Goal: Information Seeking & Learning: Check status

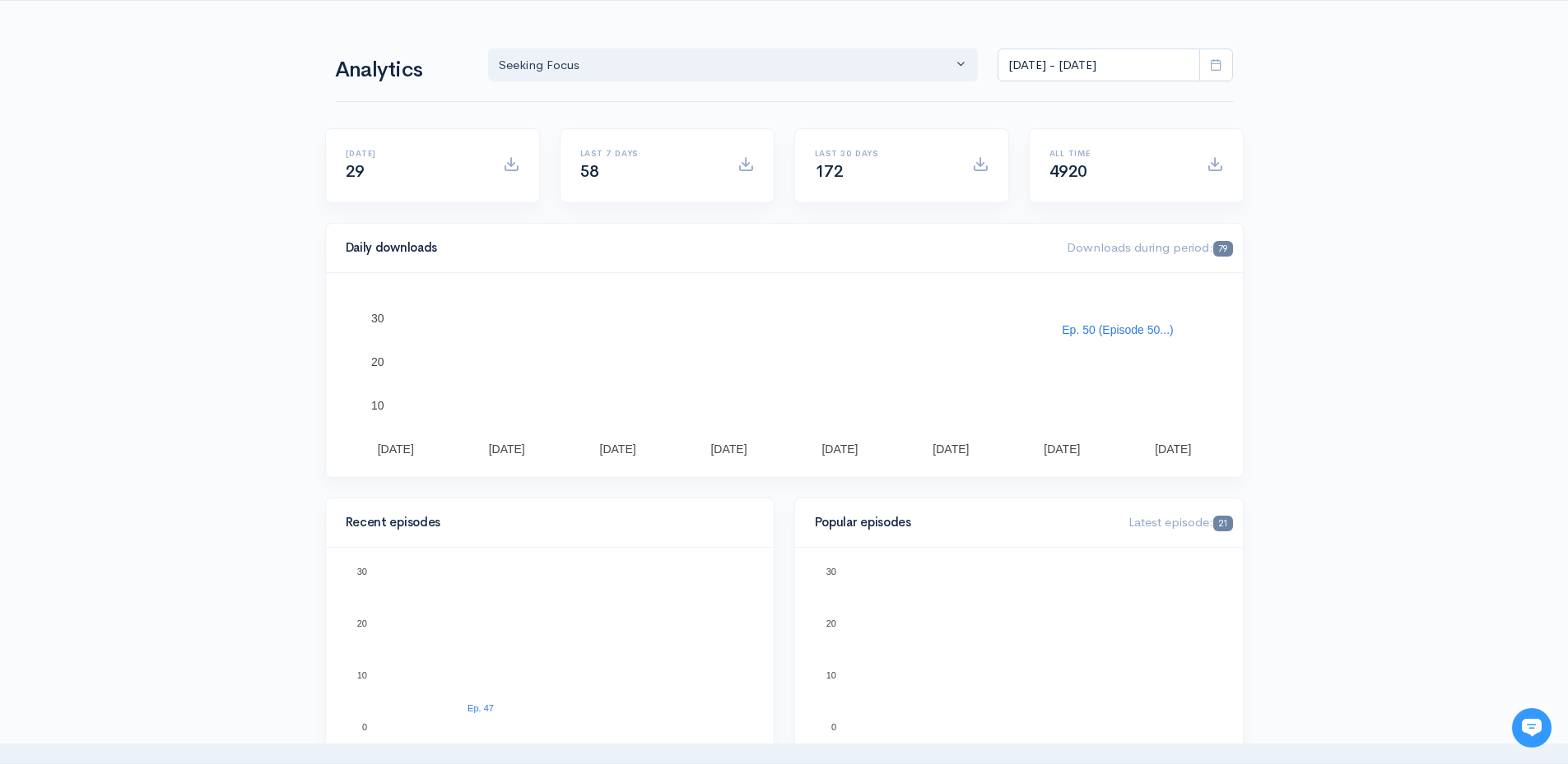
scroll to position [82, 0]
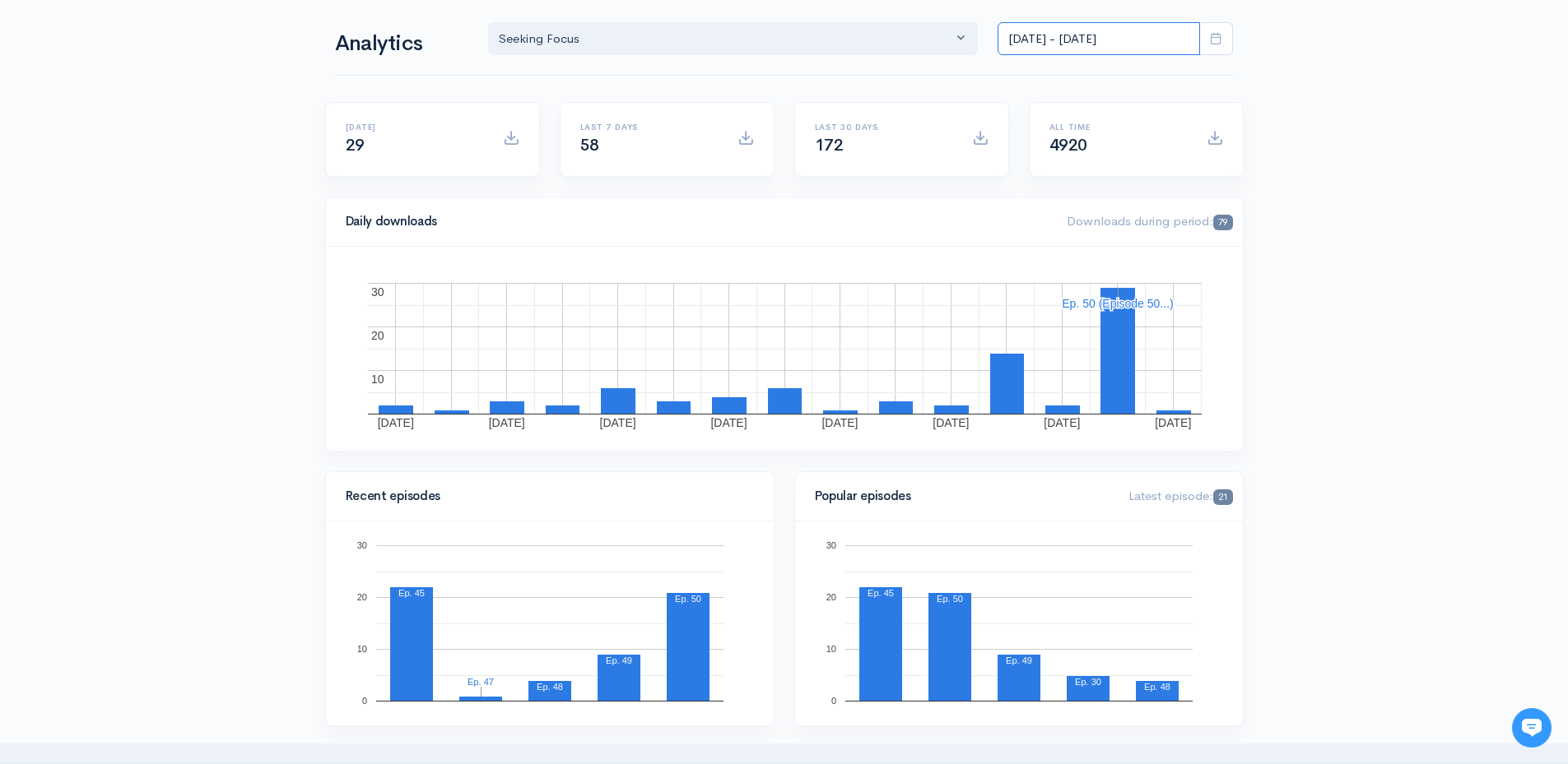
click at [1156, 31] on input "[DATE] - [DATE]" at bounding box center [1099, 38] width 202 height 34
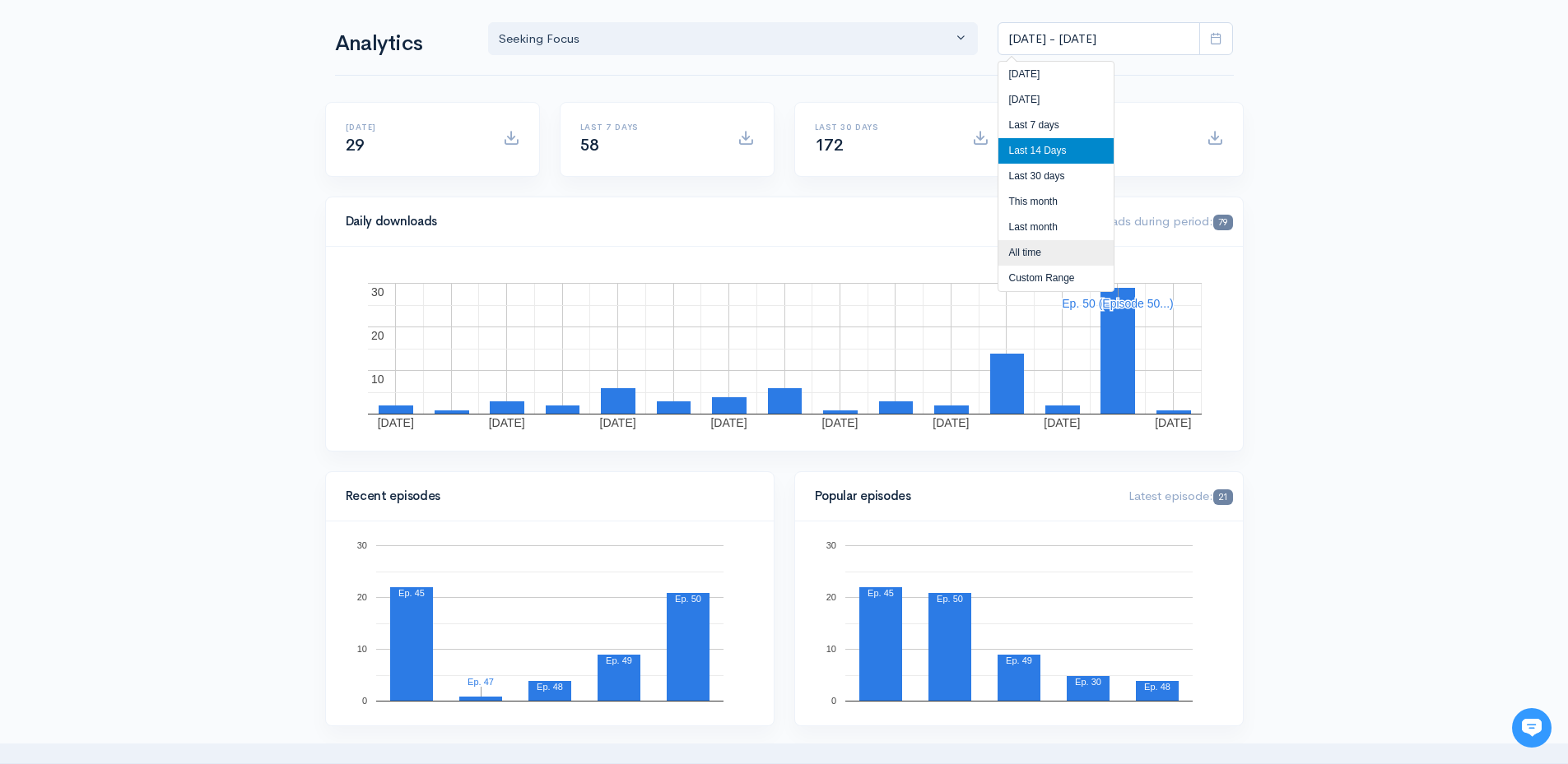
click at [1066, 249] on li "All time" at bounding box center [1056, 252] width 115 height 25
type input "[DATE] - [DATE]"
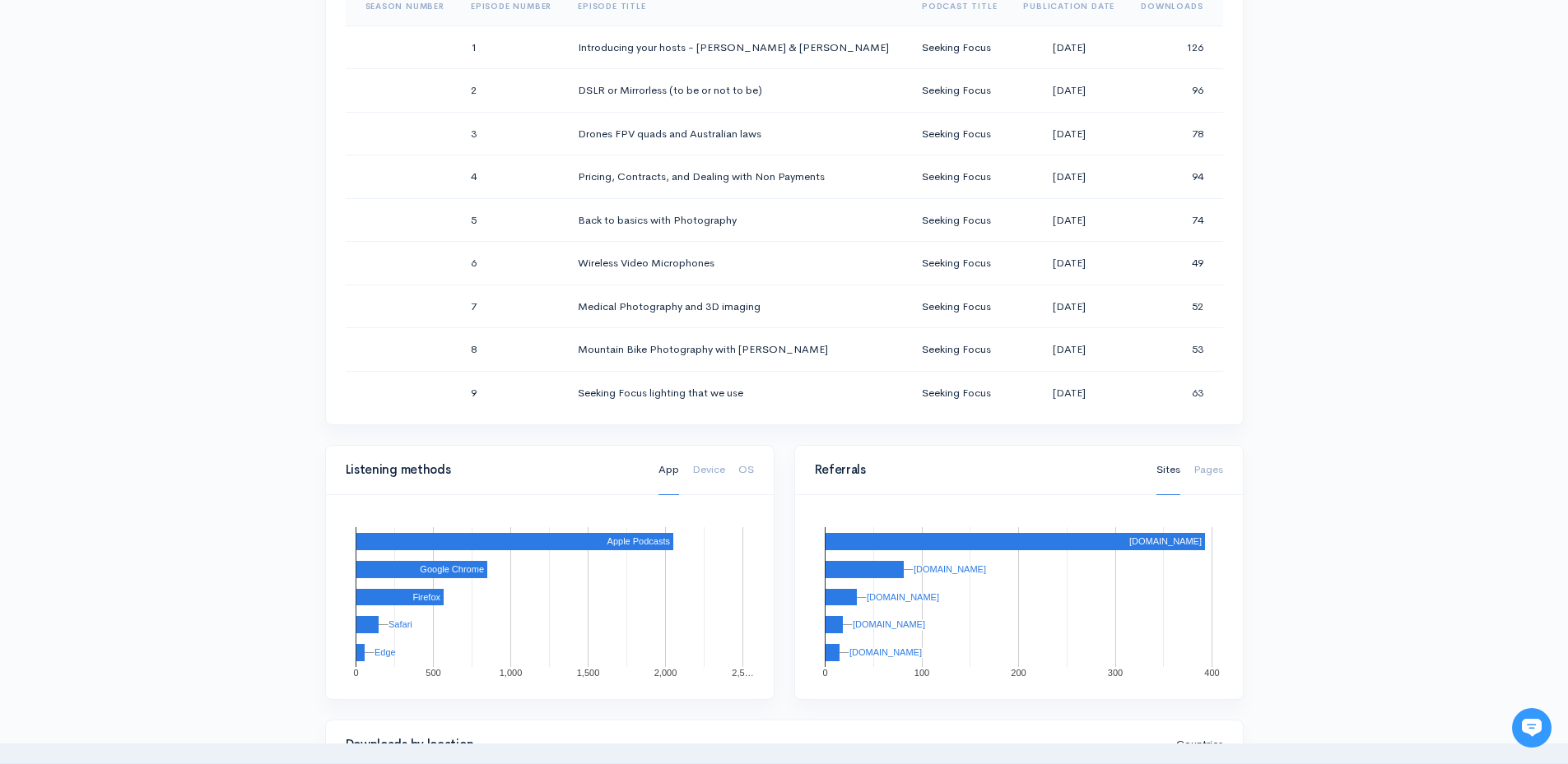
scroll to position [0, 0]
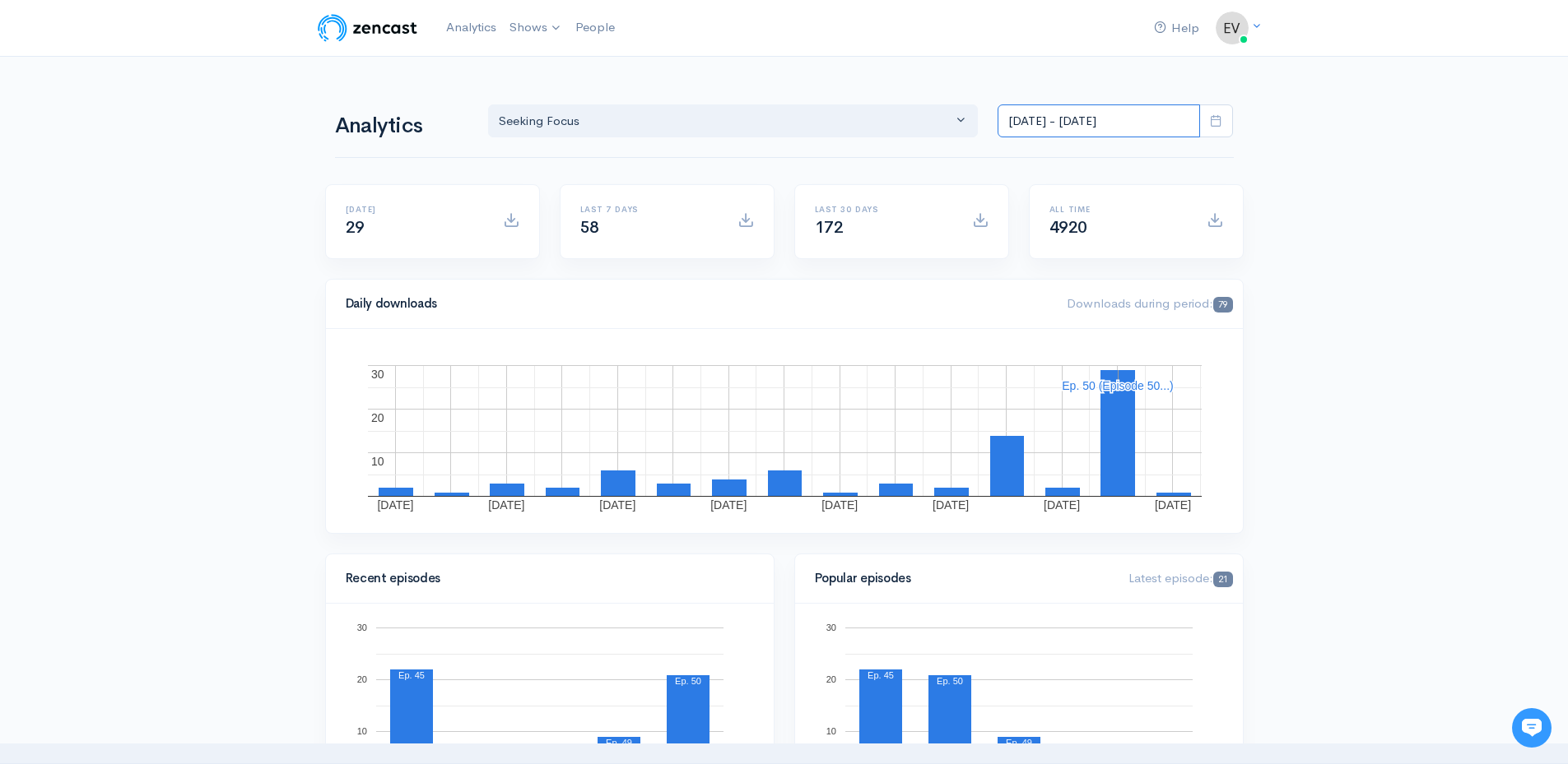
click at [1148, 123] on input "[DATE] - [DATE]" at bounding box center [1099, 121] width 202 height 34
click at [1027, 335] on li "All time" at bounding box center [1056, 335] width 115 height 25
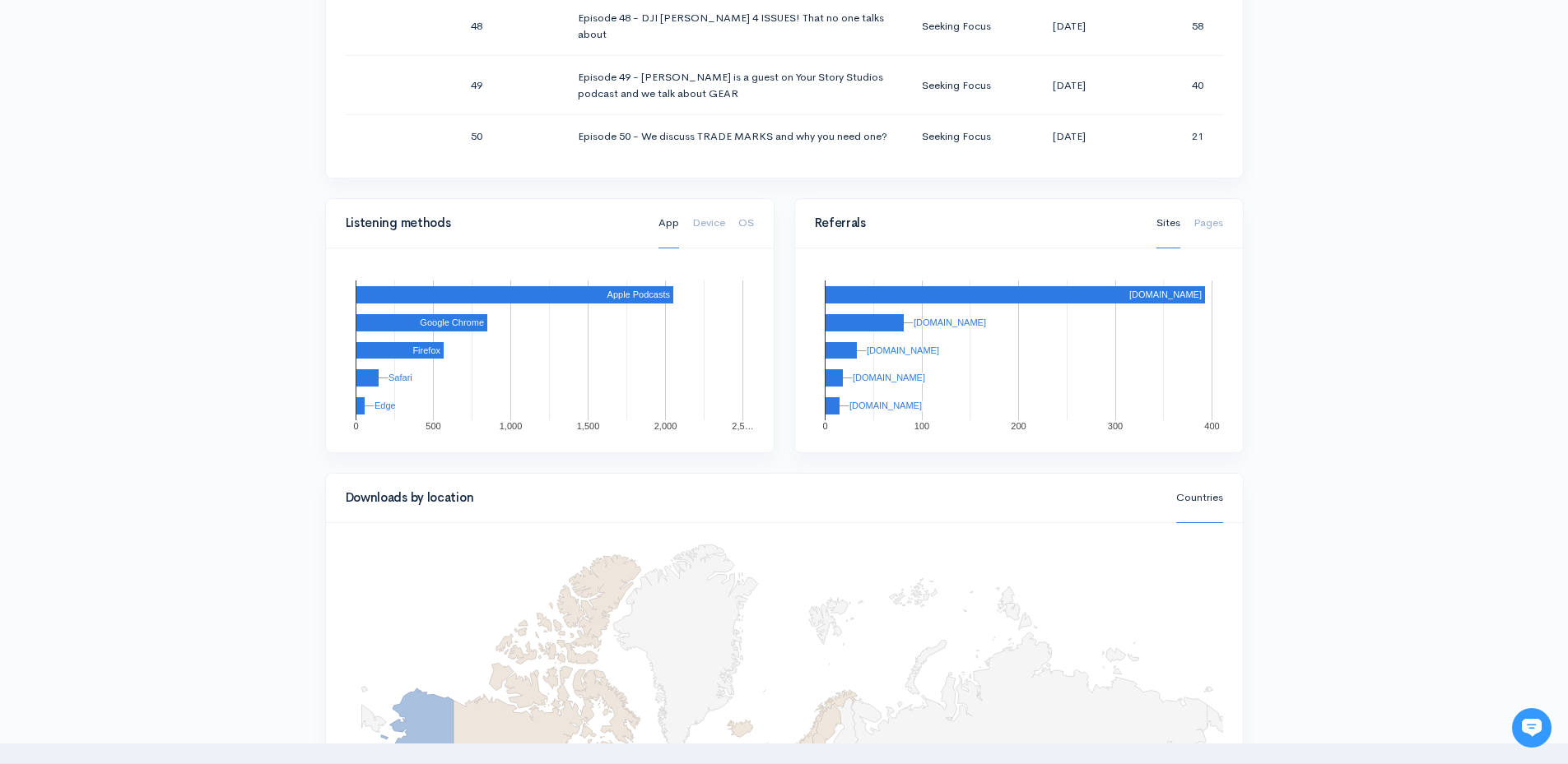
scroll to position [2589, 0]
click at [1282, 139] on div "Help Notifications View all Your profile Team settings Seeking Focus Current Lo…" at bounding box center [784, 14] width 1568 height 2331
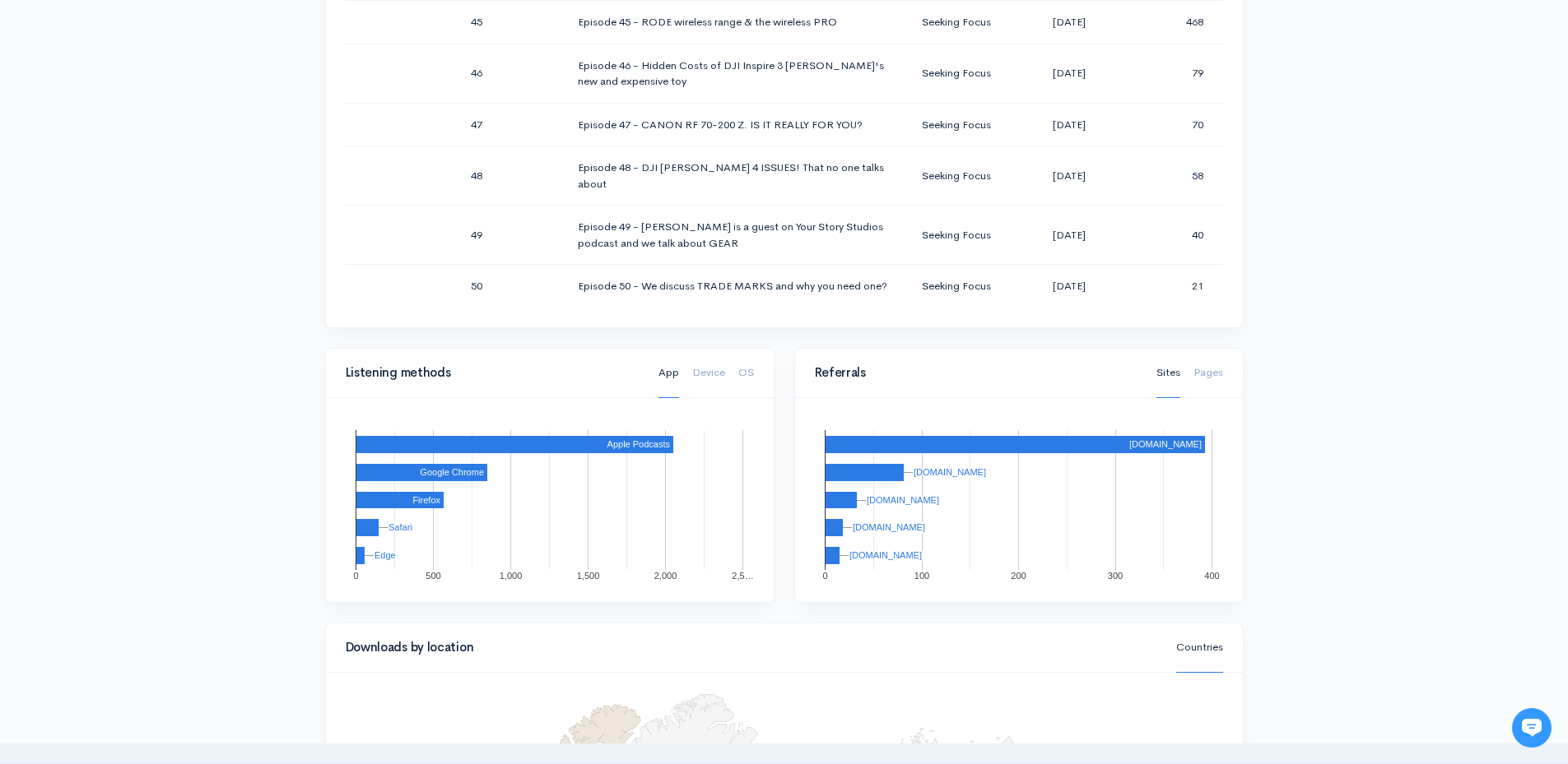
scroll to position [905, 0]
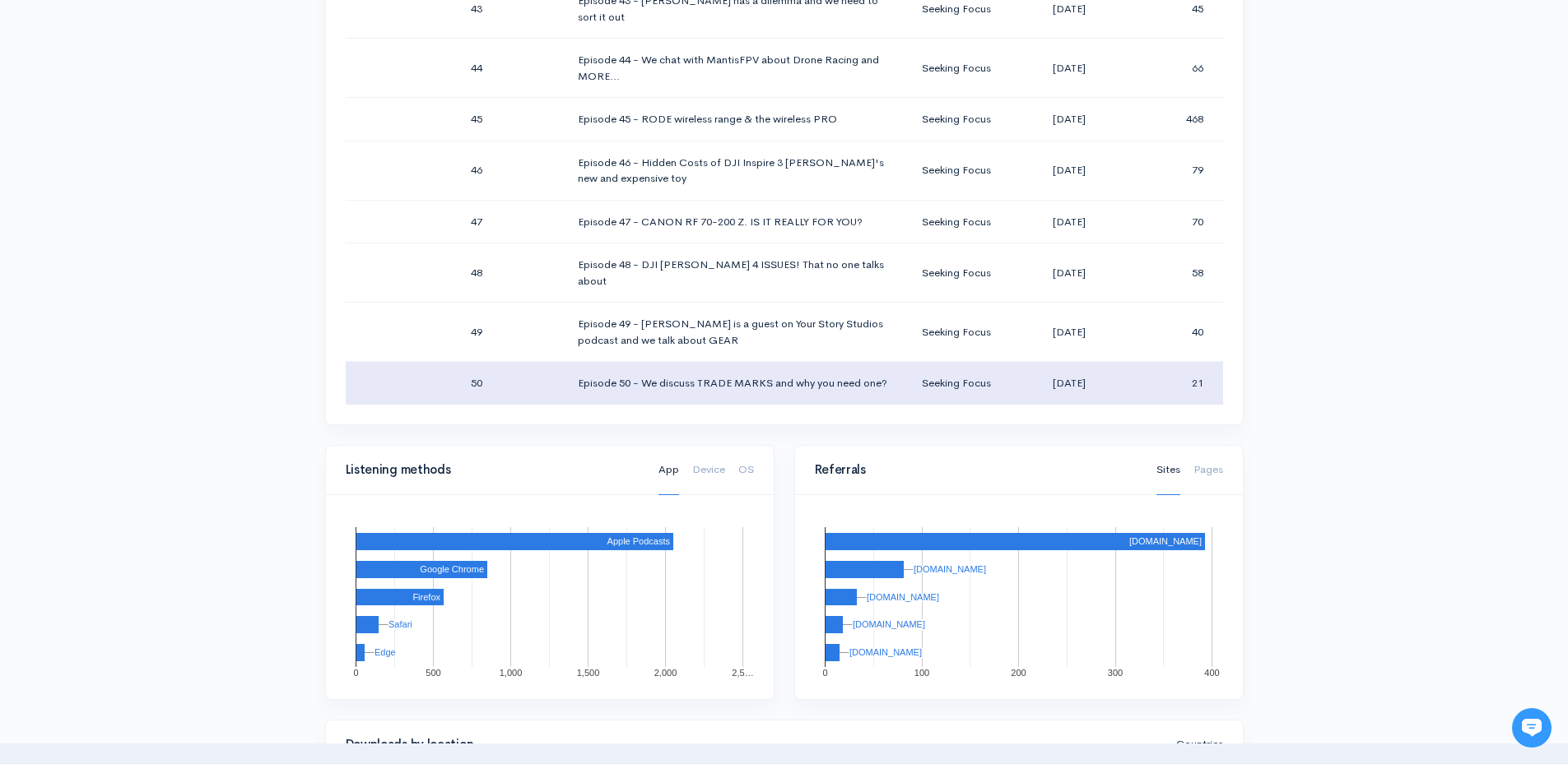
click at [709, 383] on td "Episode 50 - We discuss TRADE MARKS and why you need one?" at bounding box center [736, 383] width 344 height 43
click at [709, 377] on td "Episode 50 - We discuss TRADE MARKS and why you need one?" at bounding box center [736, 383] width 344 height 43
click at [488, 372] on td "50" at bounding box center [510, 383] width 107 height 43
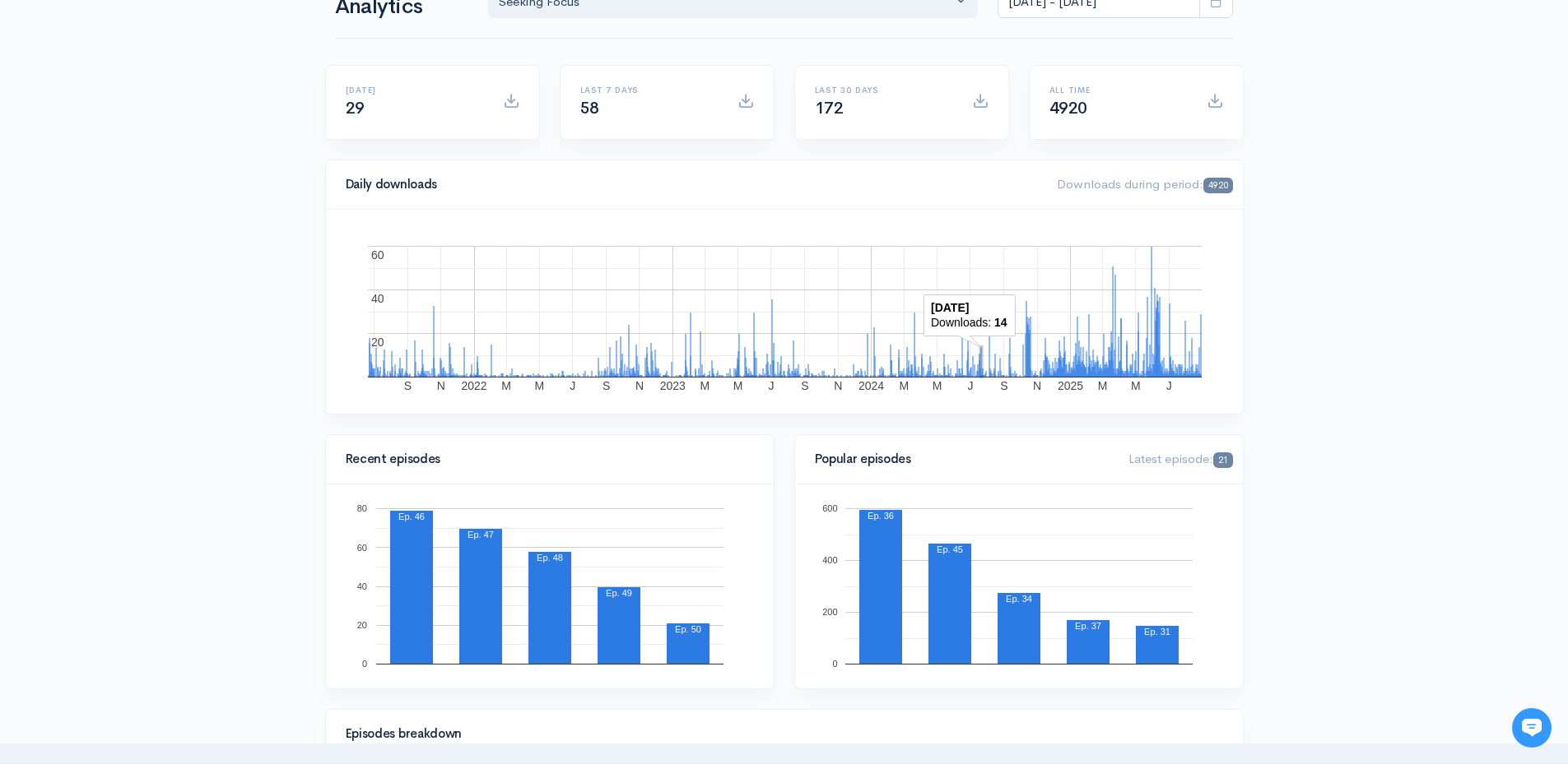
scroll to position [0, 0]
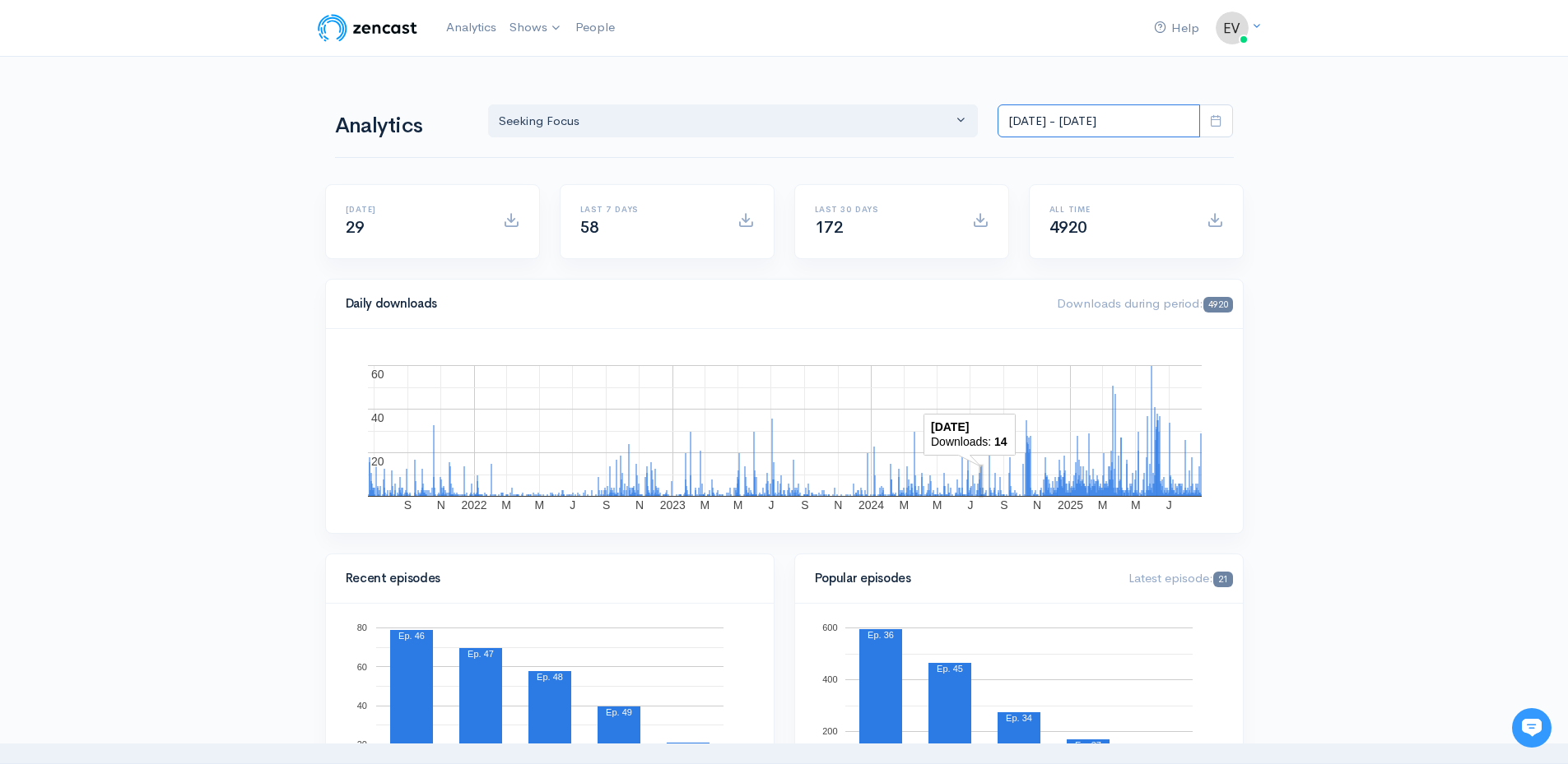
click at [1066, 117] on input "[DATE] - [DATE]" at bounding box center [1099, 121] width 202 height 34
click at [1048, 214] on li "Last 7 days" at bounding box center [1056, 208] width 115 height 25
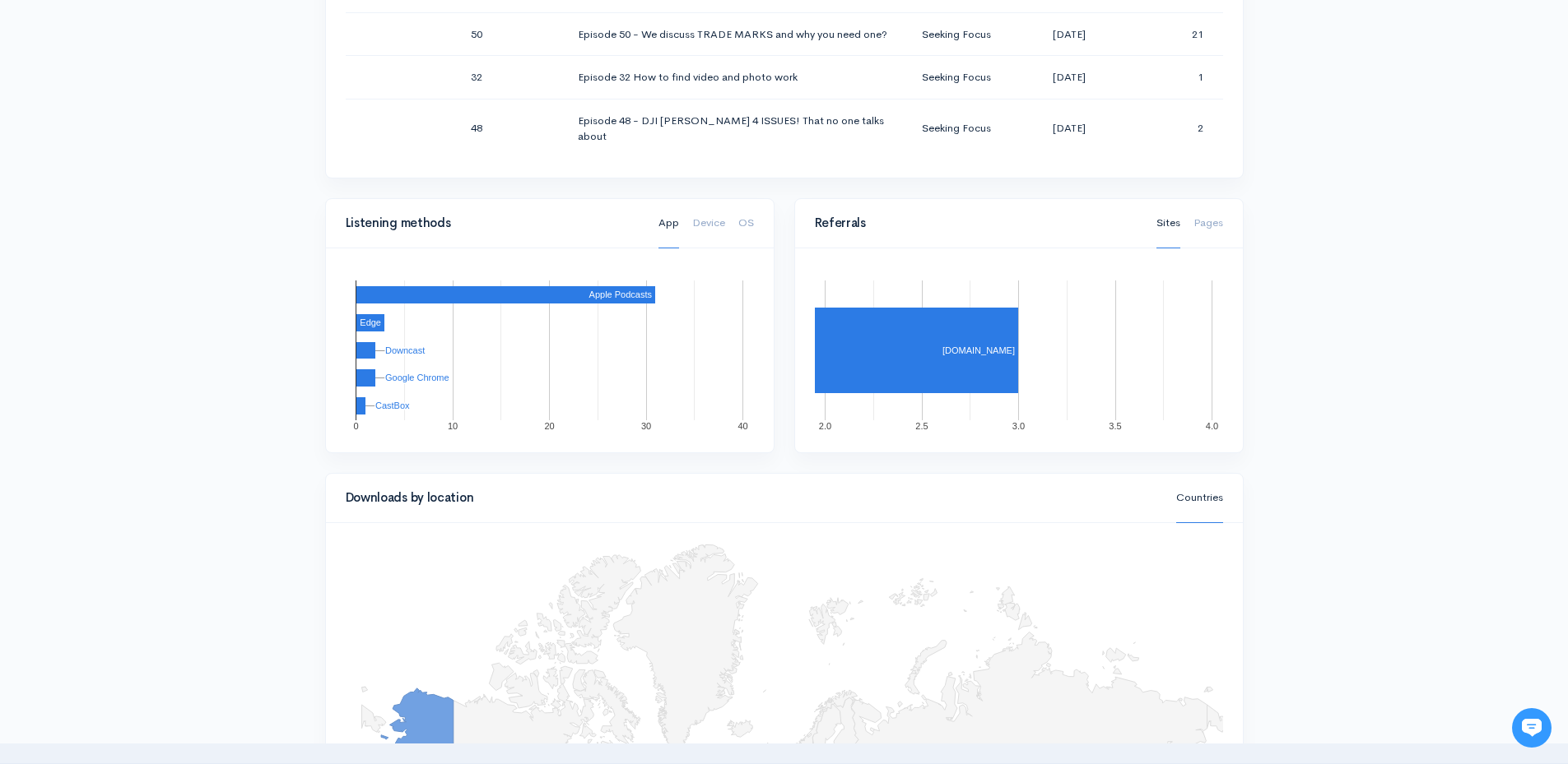
scroll to position [1481, 0]
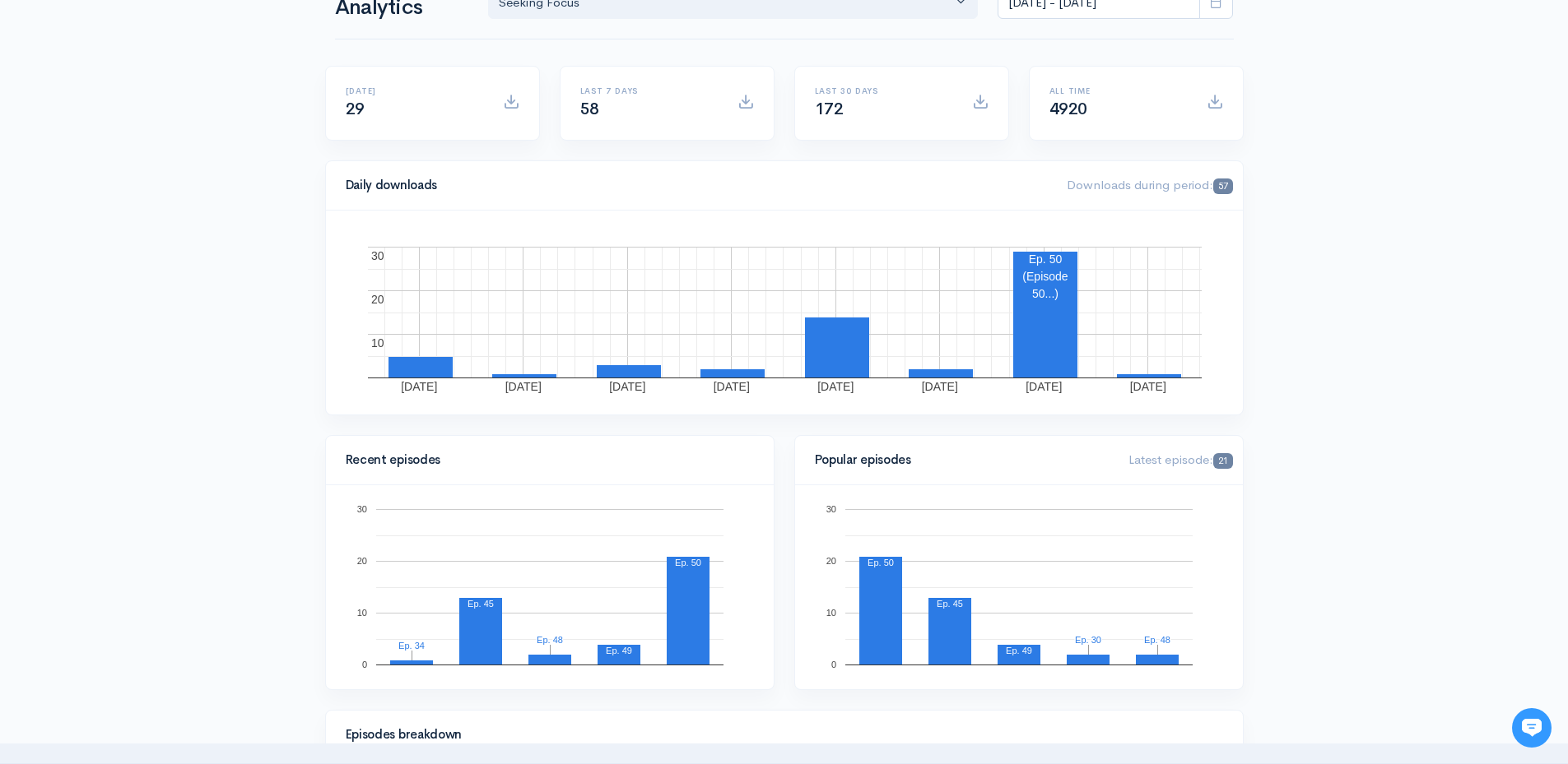
scroll to position [0, 0]
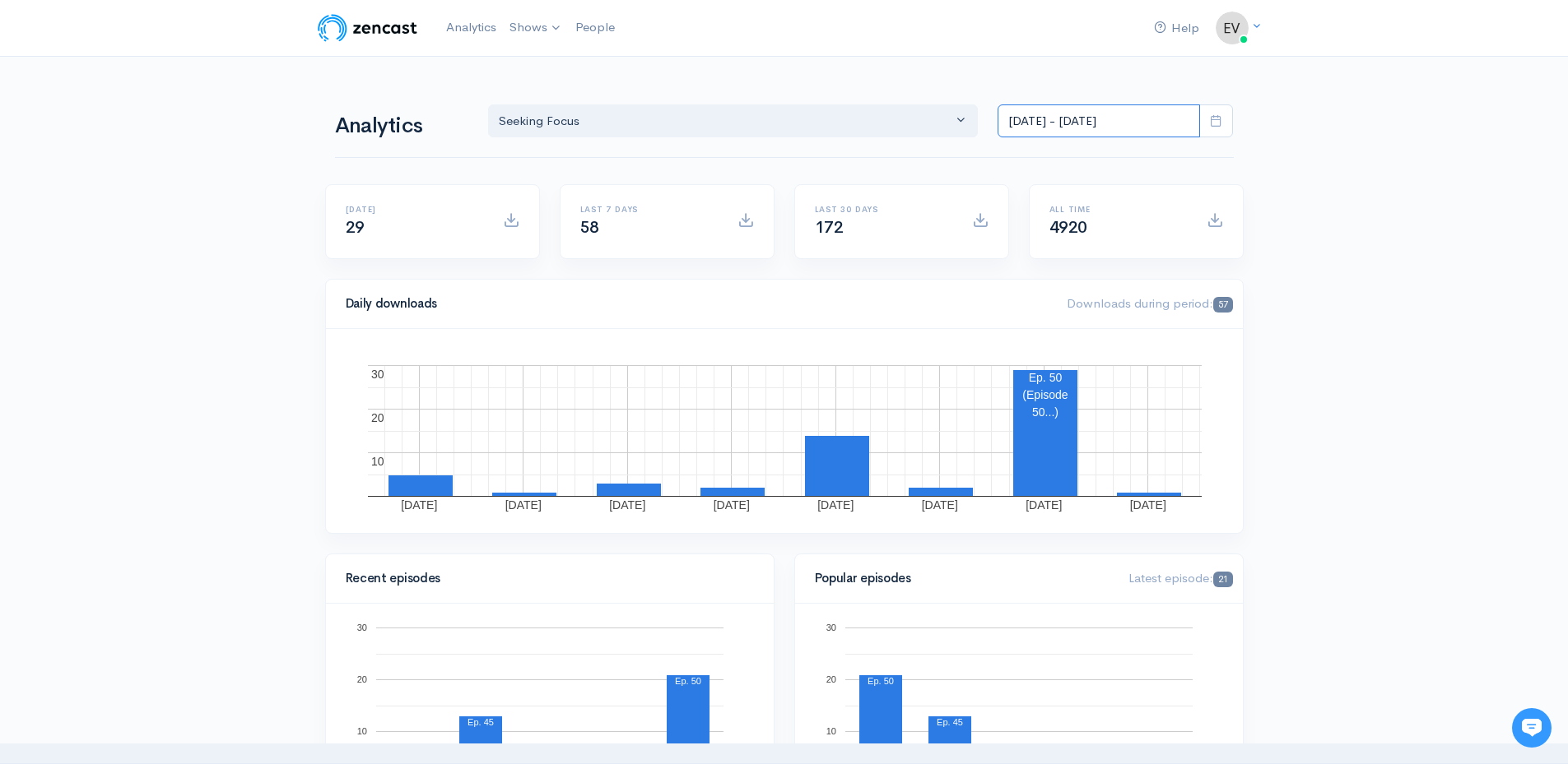
click at [1092, 125] on input "[DATE] - [DATE]" at bounding box center [1099, 121] width 202 height 34
click at [1051, 177] on li "[DATE]" at bounding box center [1056, 181] width 115 height 25
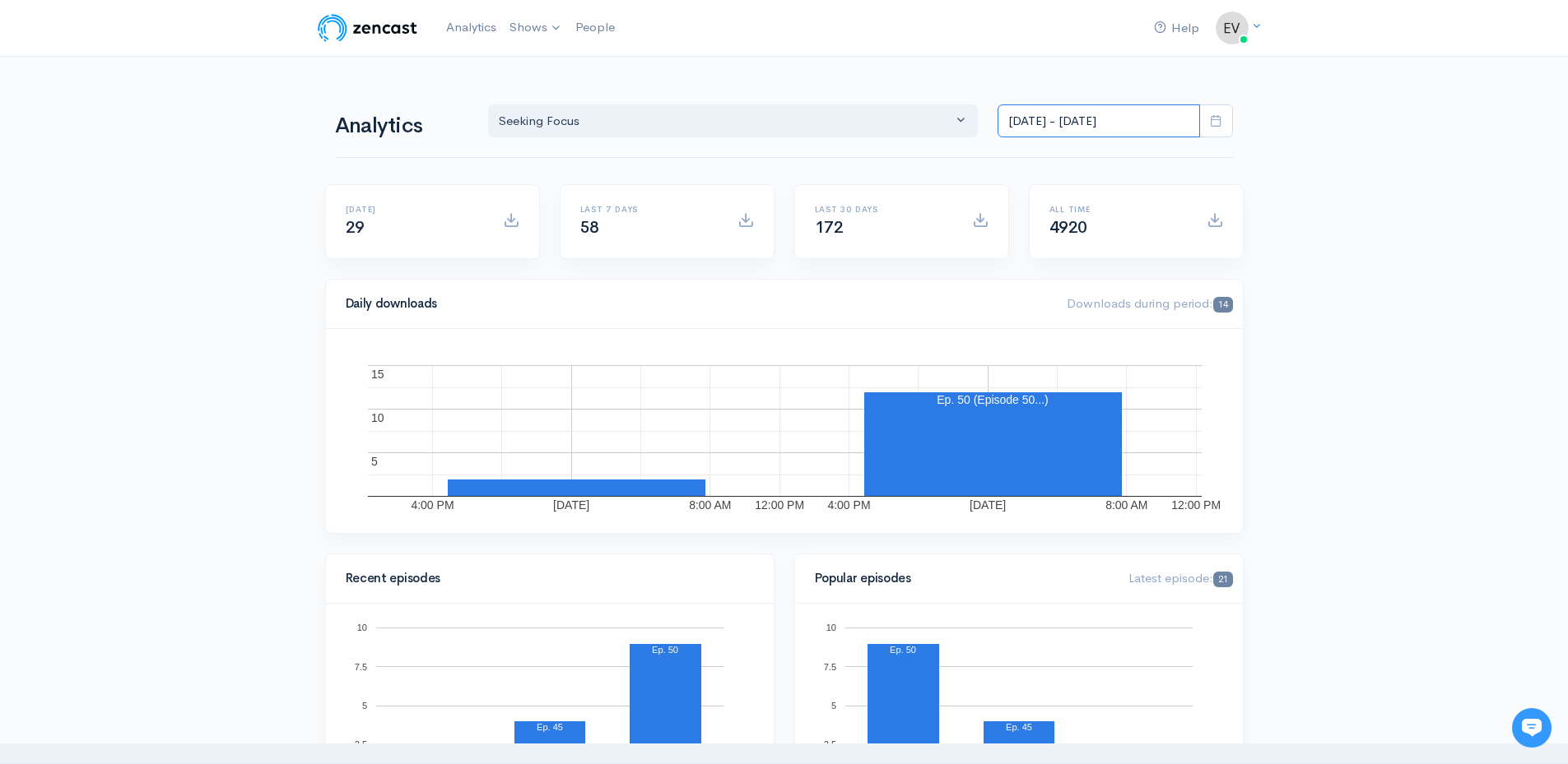
click at [1133, 127] on input "[DATE] - [DATE]" at bounding box center [1099, 121] width 202 height 34
click at [1031, 154] on li "[DATE]" at bounding box center [1056, 156] width 115 height 25
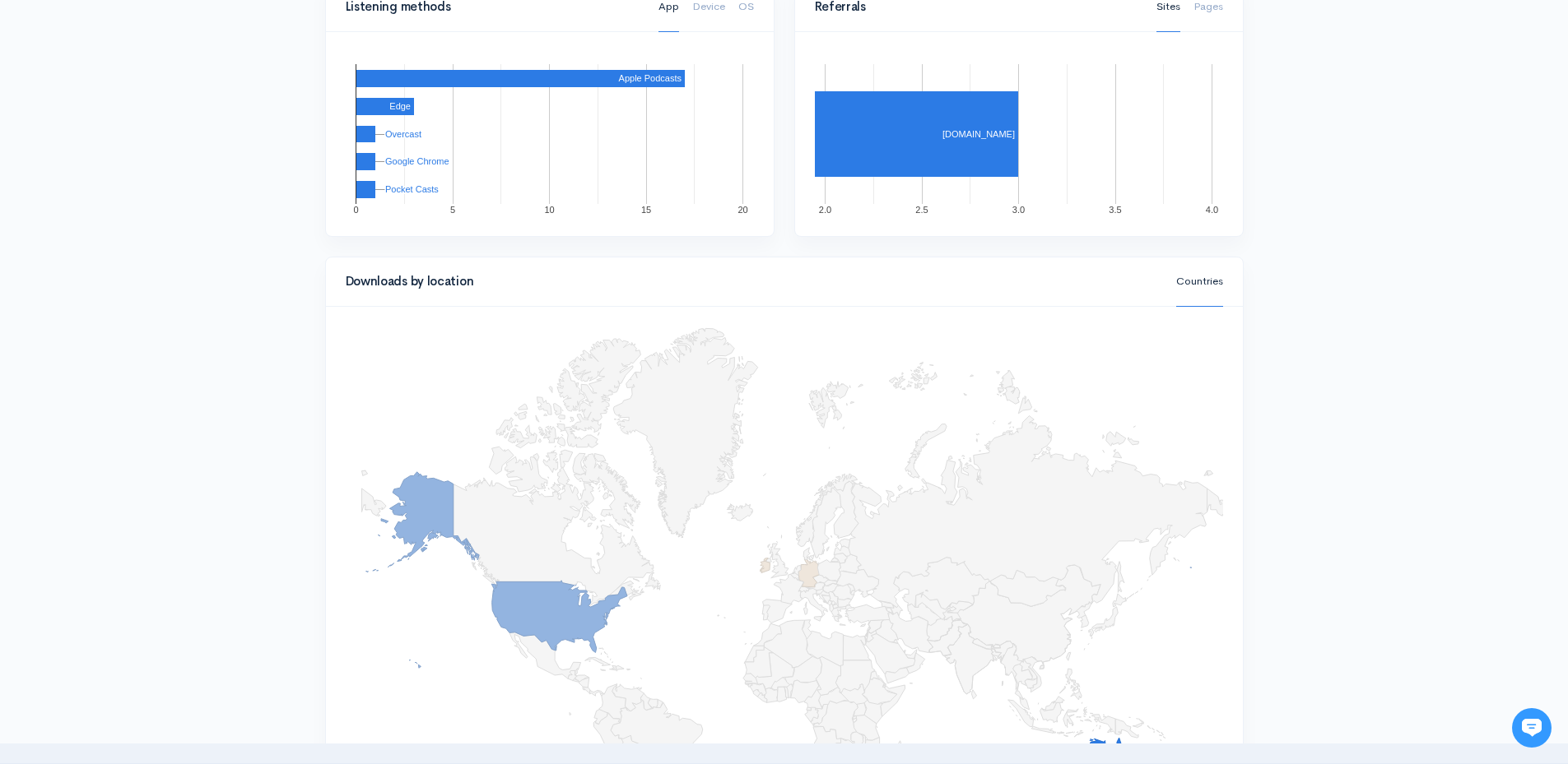
scroll to position [1503, 0]
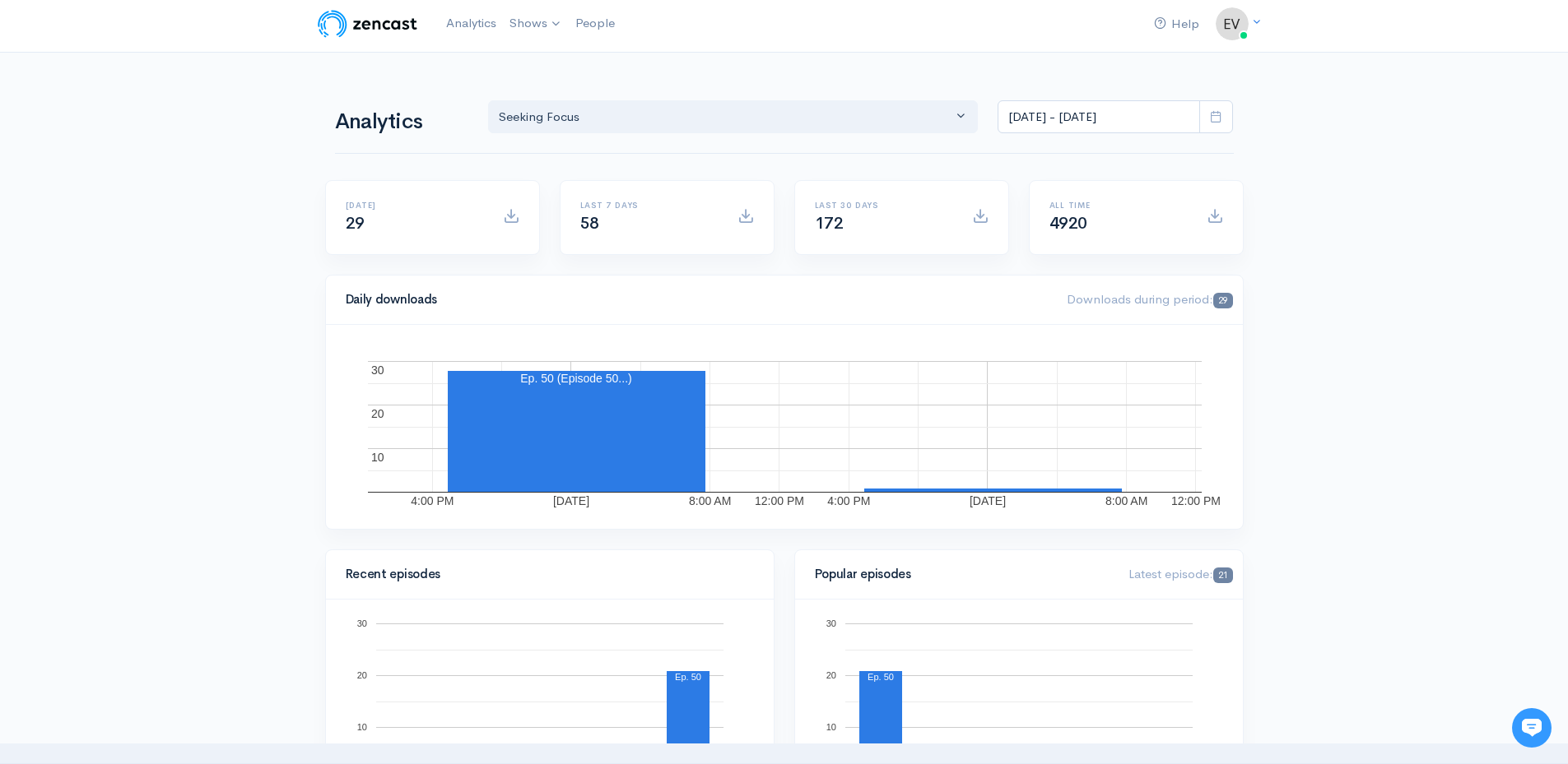
scroll to position [0, 0]
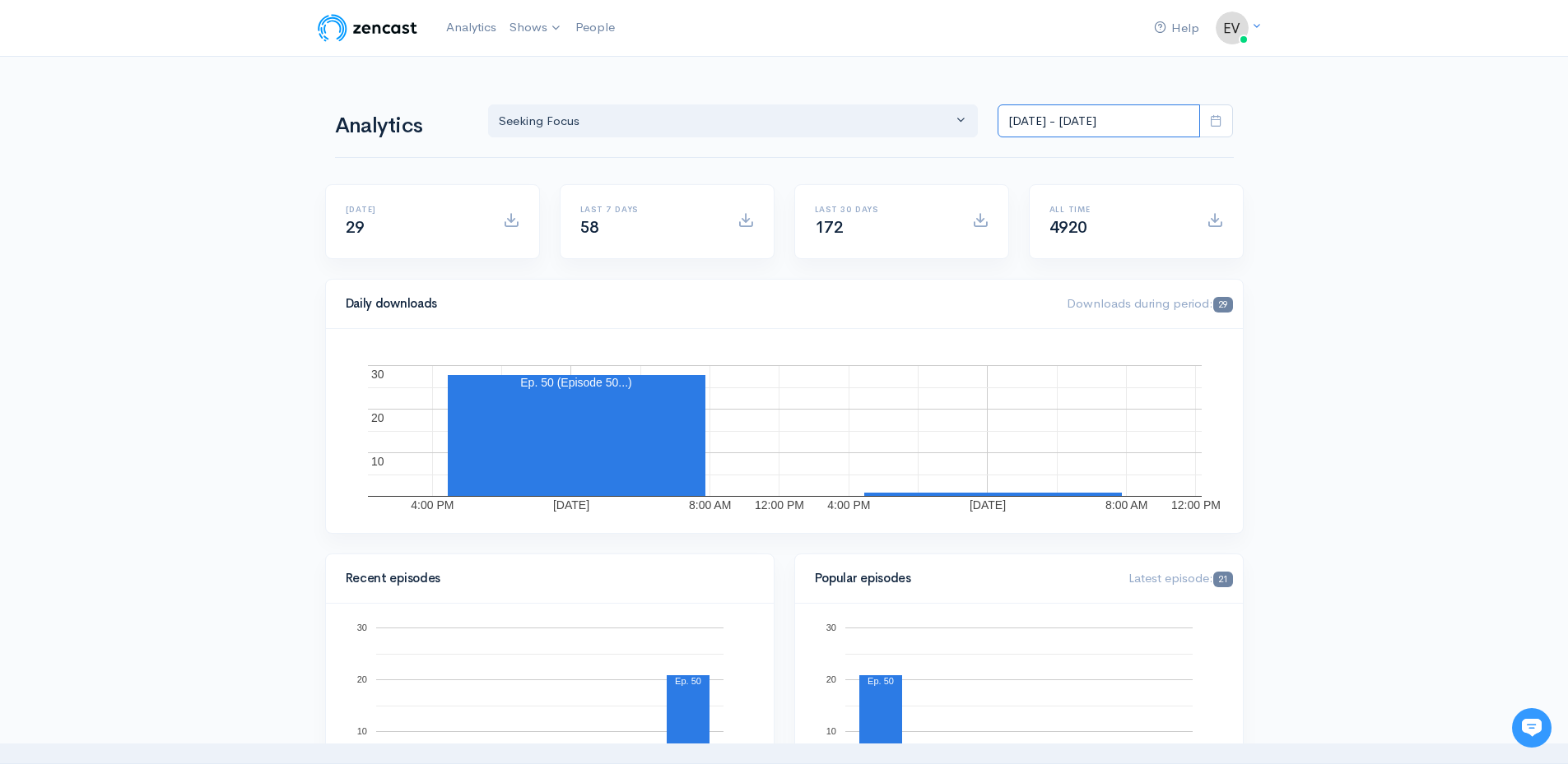
click at [1108, 131] on input "[DATE] - [DATE]" at bounding box center [1099, 121] width 202 height 34
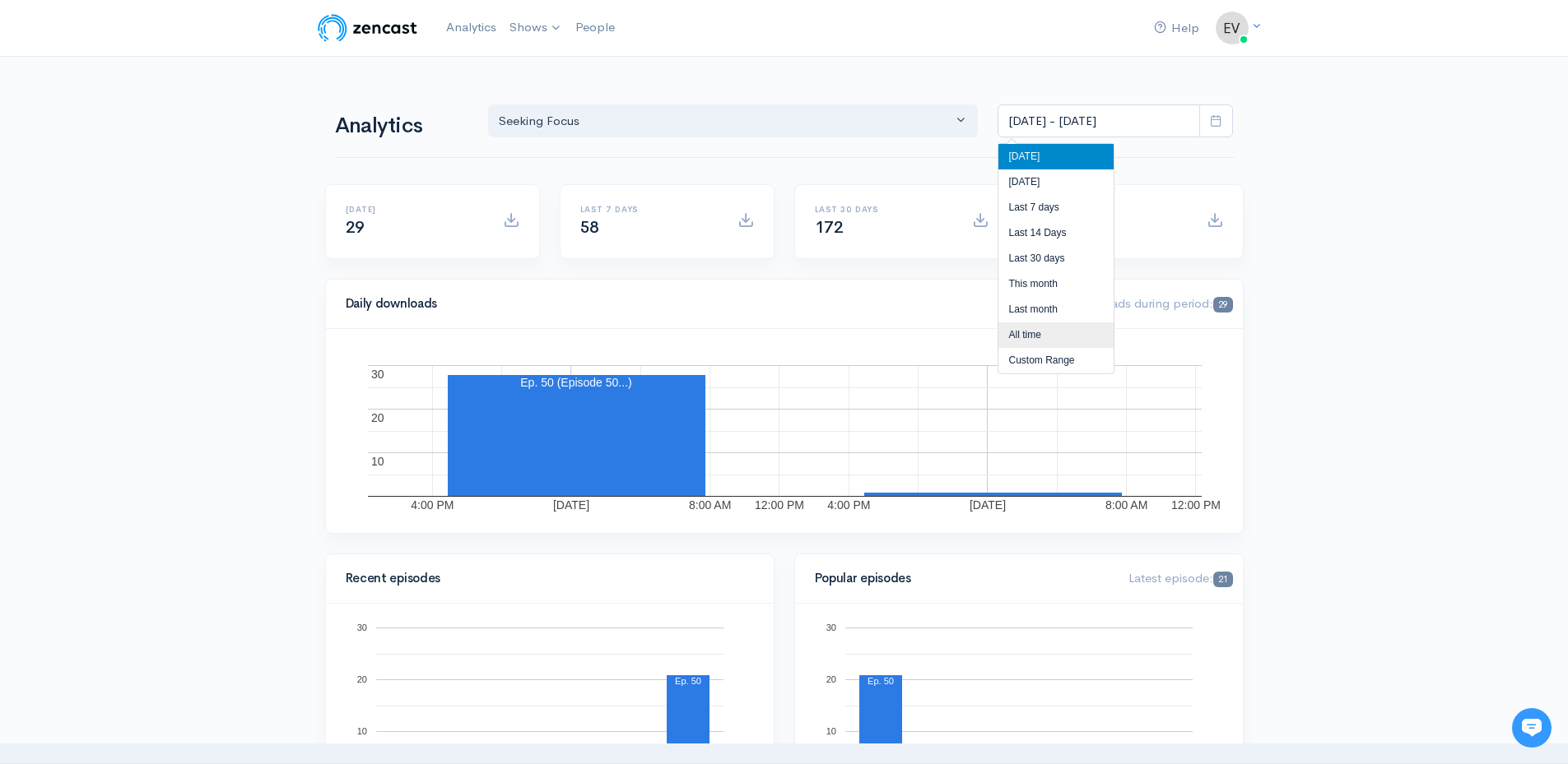
click at [1056, 335] on li "All time" at bounding box center [1056, 335] width 115 height 25
type input "[DATE] - [DATE]"
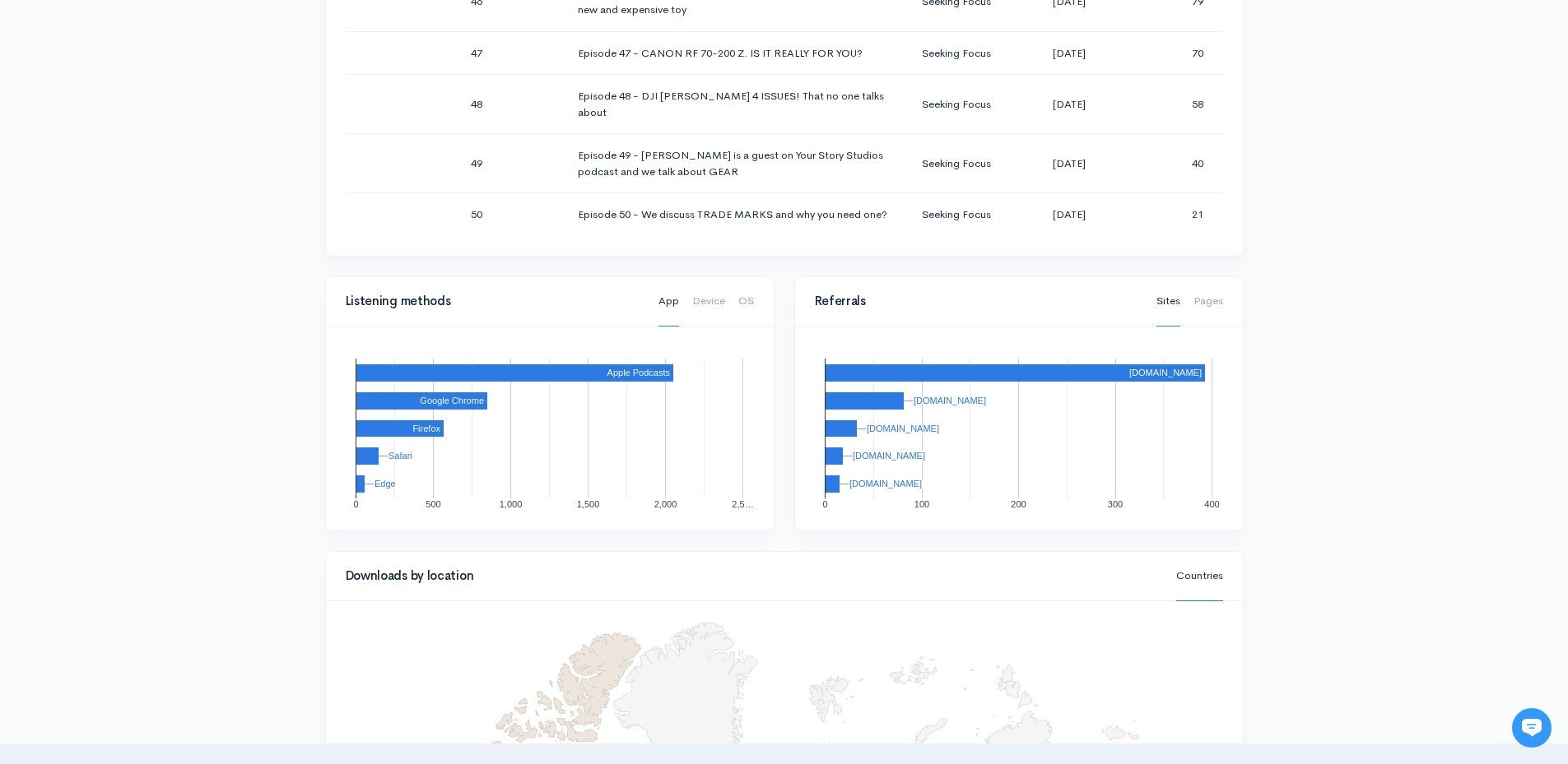
scroll to position [2589, 0]
click at [1321, 261] on div "Help Notifications View all Your profile Team settings Seeking Focus Current Lo…" at bounding box center [784, 92] width 1568 height 2331
